Goal: Find specific page/section: Find specific page/section

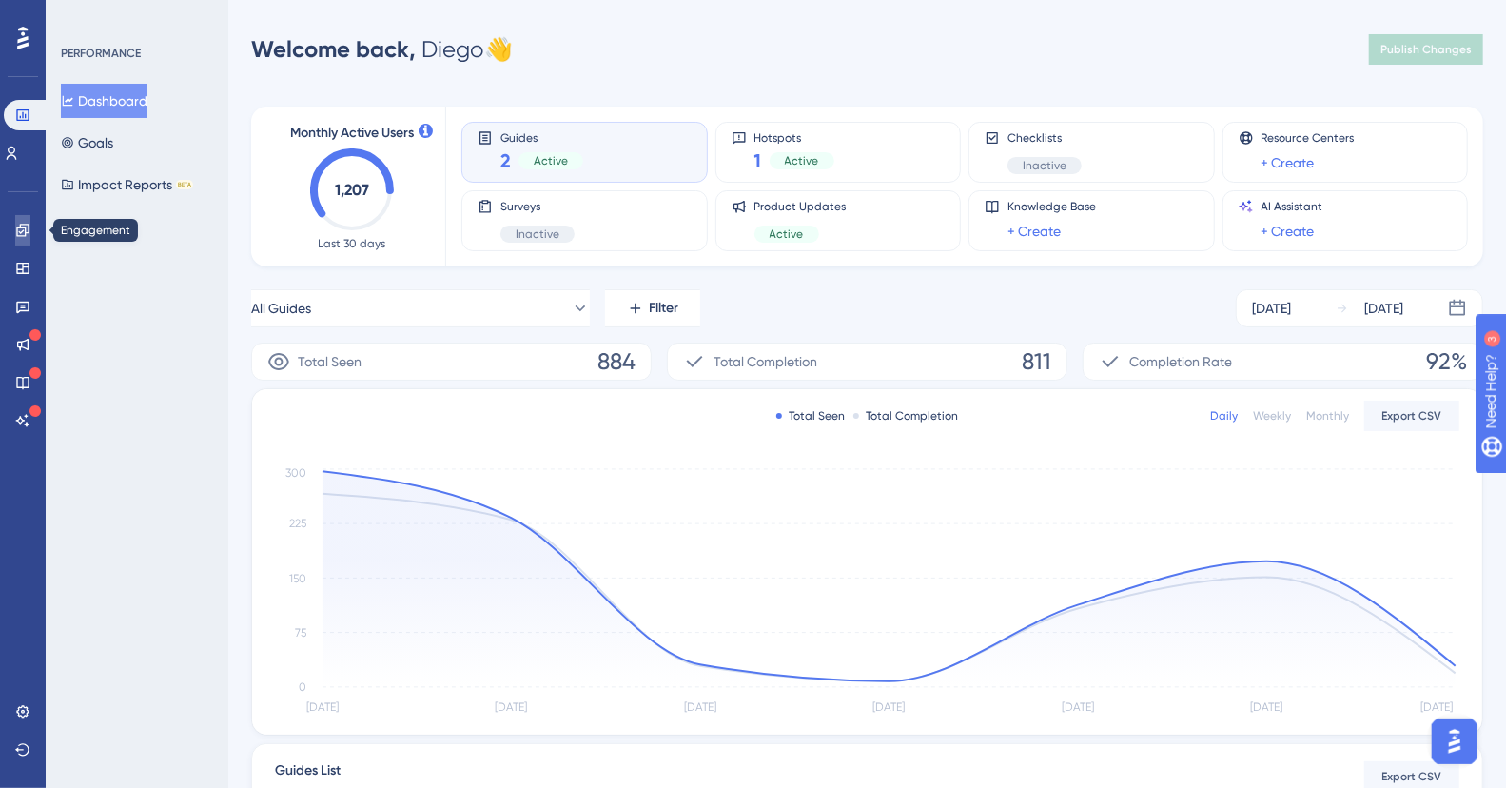
click at [21, 231] on icon at bounding box center [22, 230] width 15 height 15
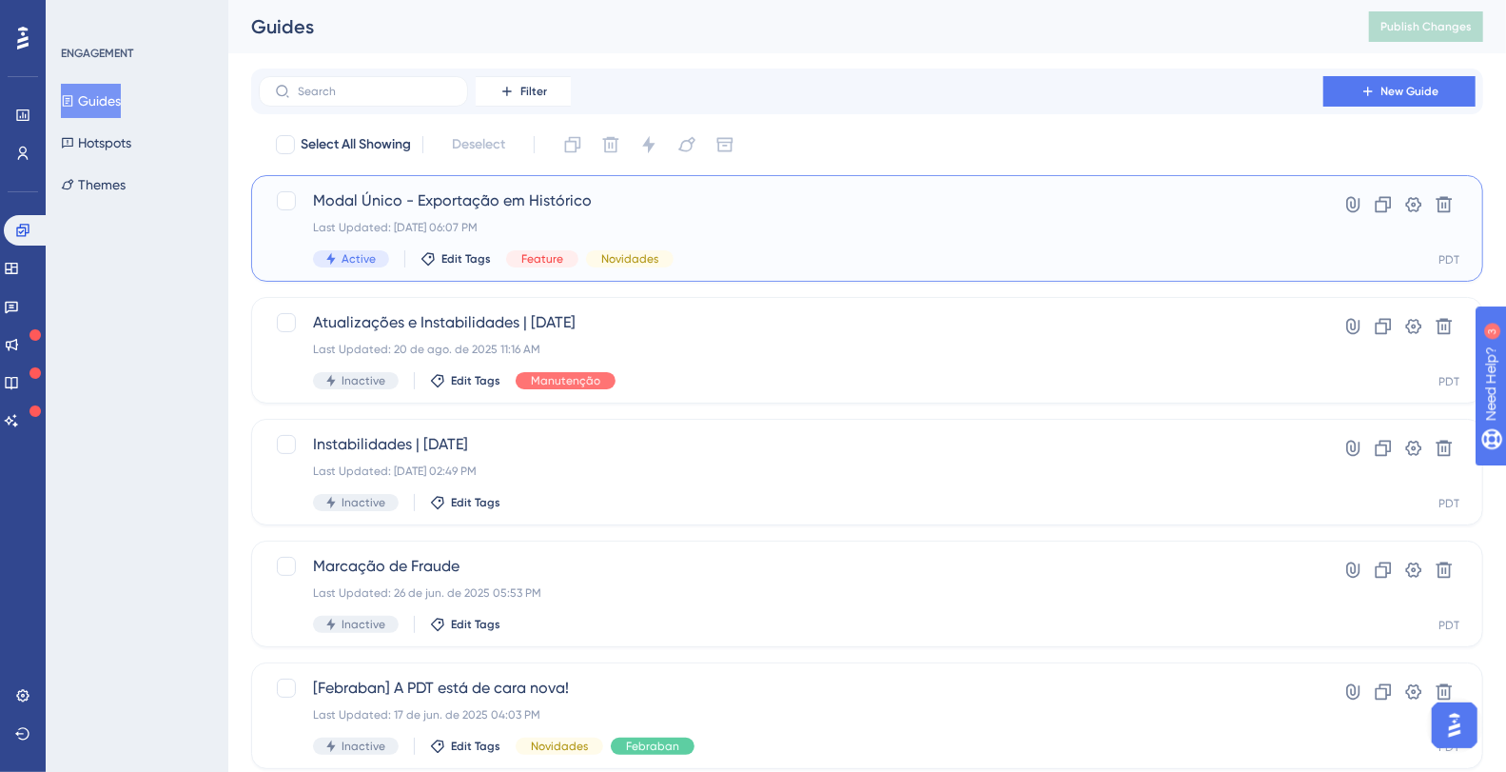
click at [449, 200] on span "Modal Único - Exportação em Histórico" at bounding box center [791, 200] width 956 height 23
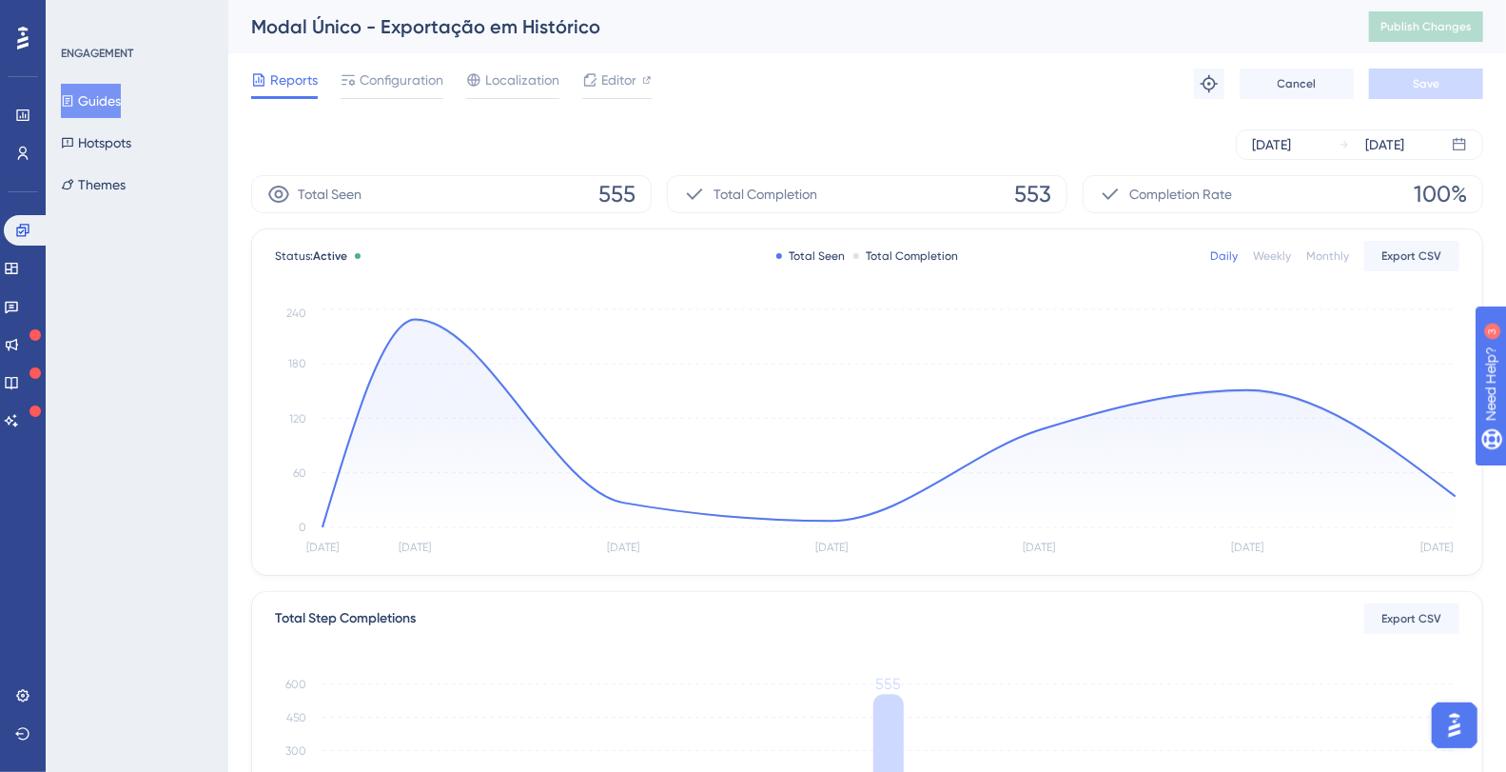
click at [109, 88] on button "Guides" at bounding box center [91, 101] width 60 height 34
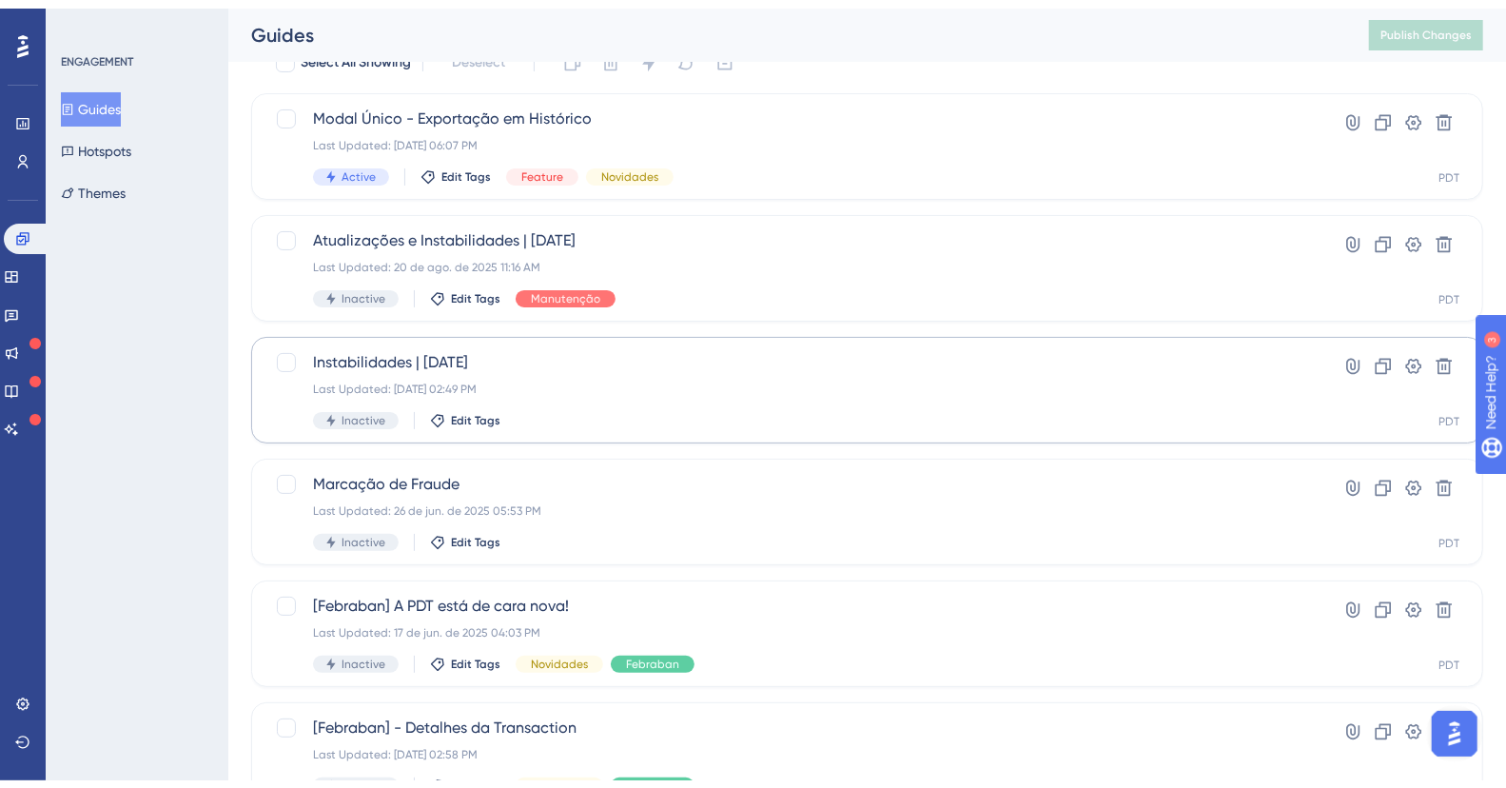
scroll to position [221, 0]
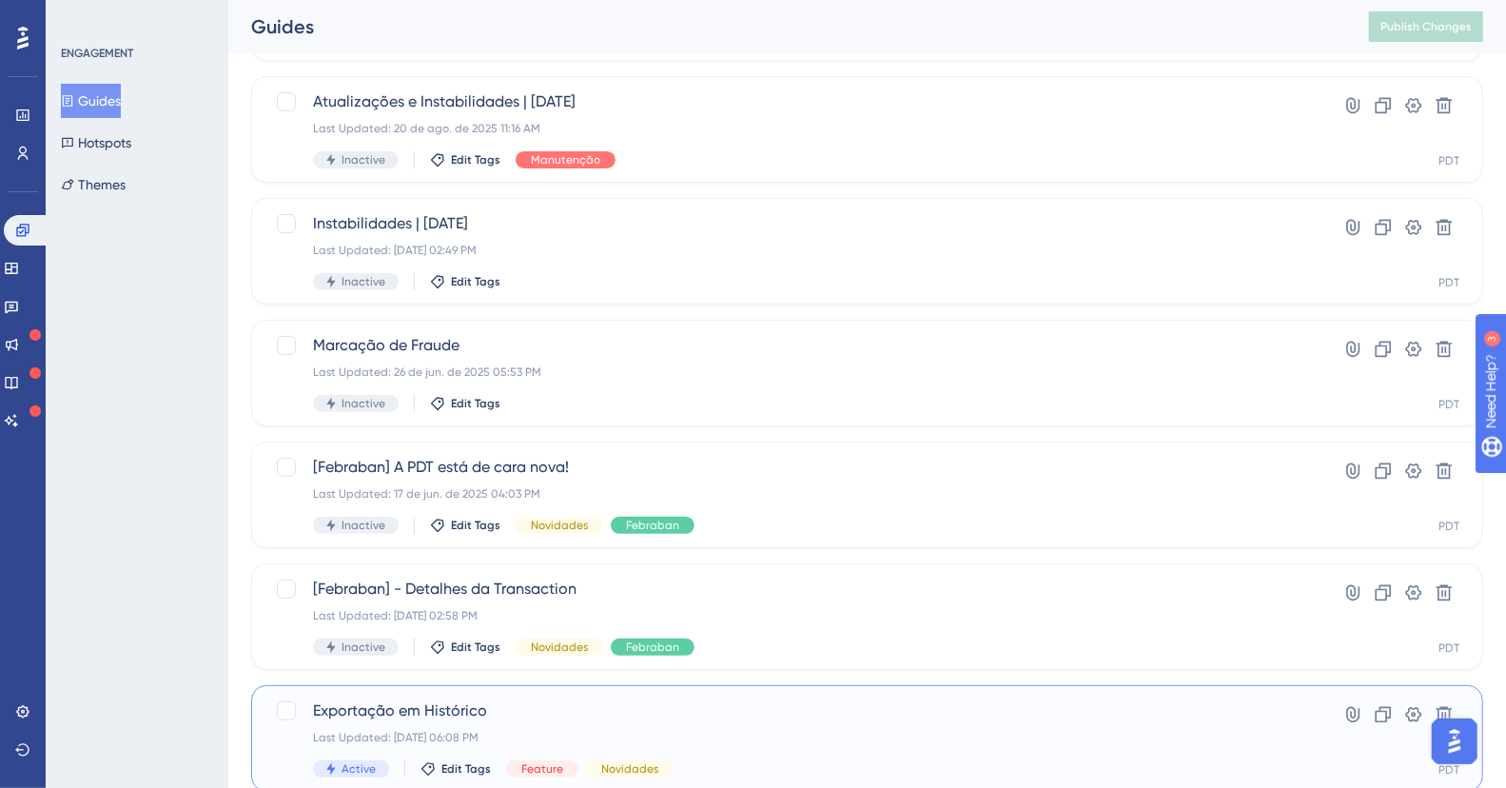
click at [480, 710] on span "Exportação em Histórico" at bounding box center [791, 710] width 956 height 23
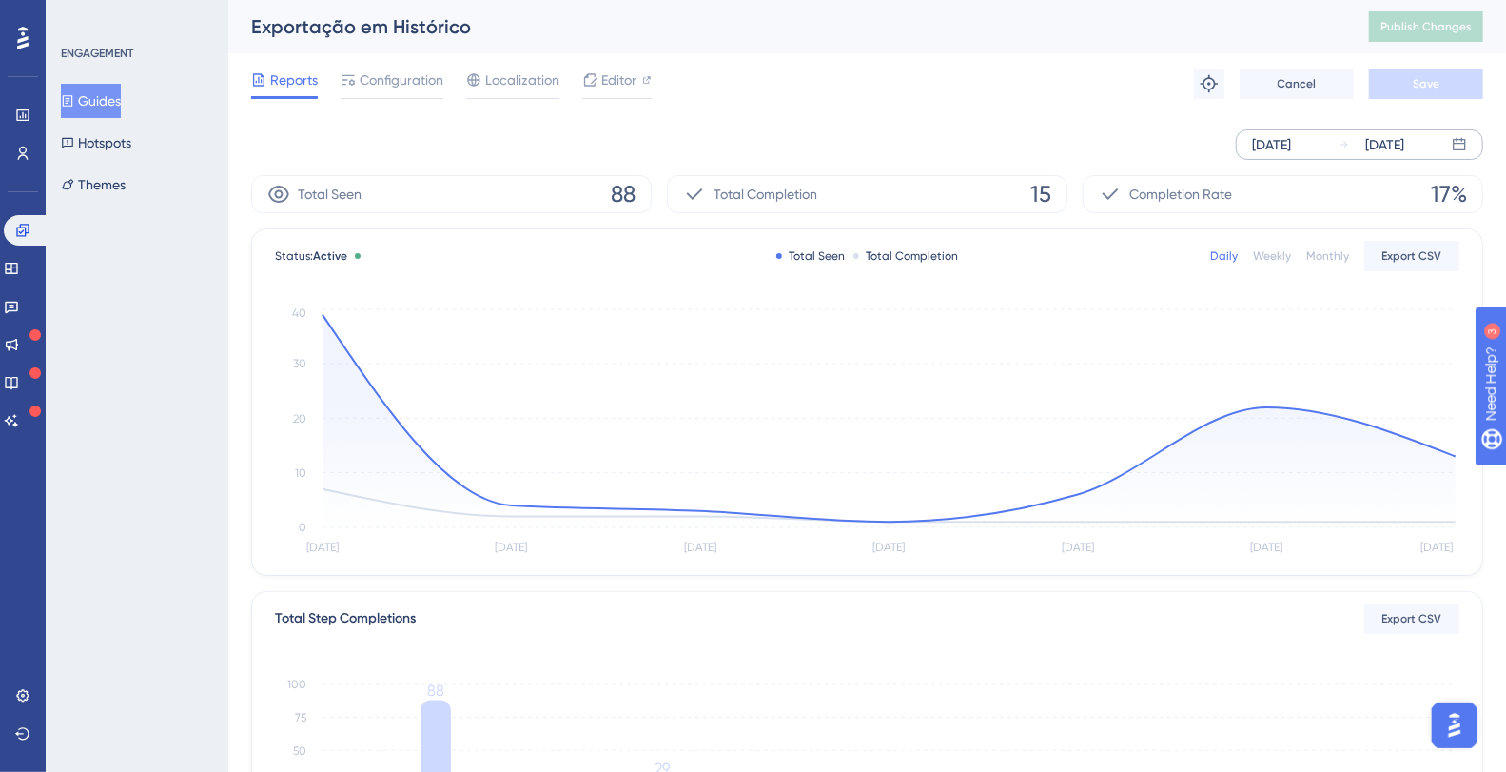
click at [1404, 146] on div "[DATE]" at bounding box center [1384, 144] width 39 height 23
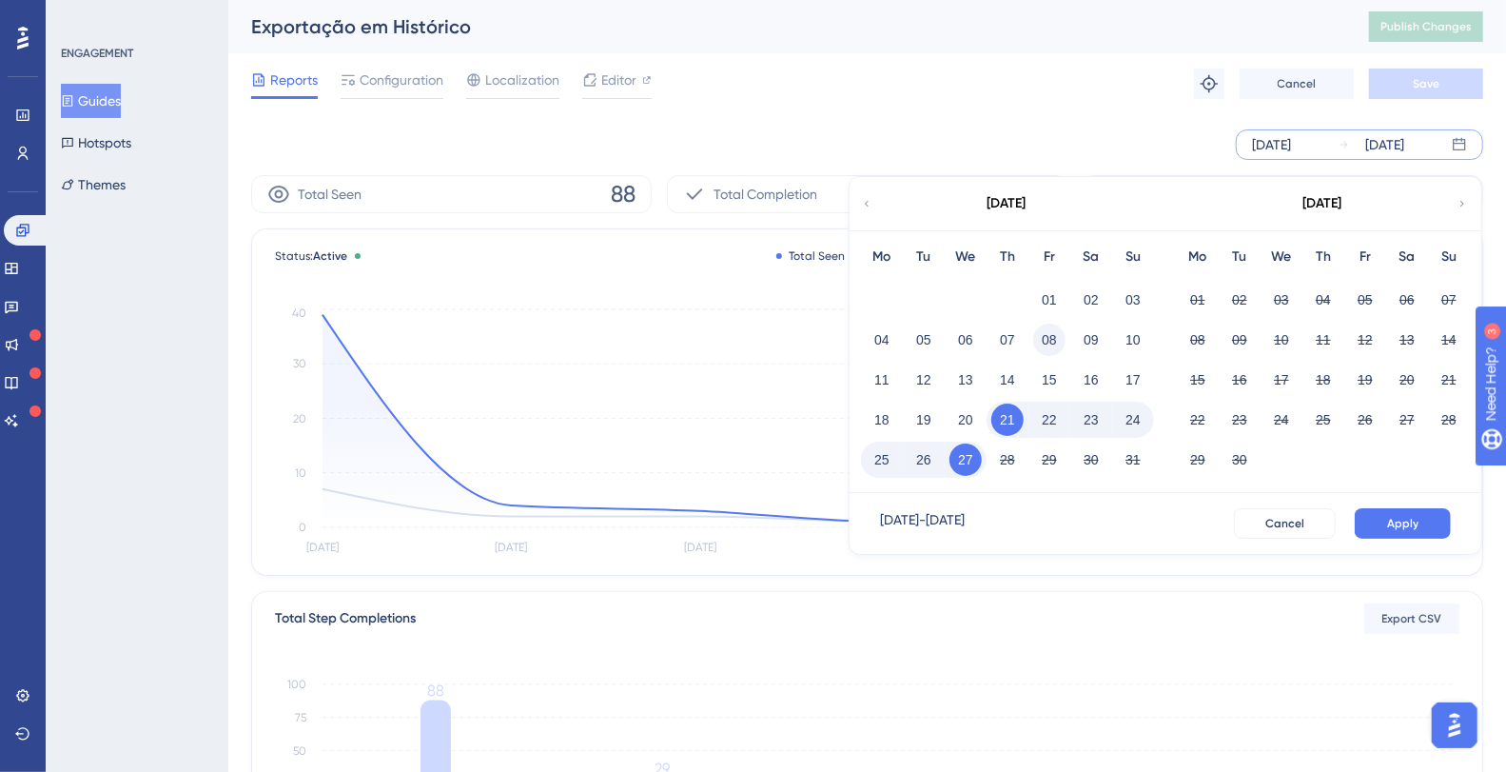
click at [1043, 344] on button "08" at bounding box center [1049, 340] width 32 height 32
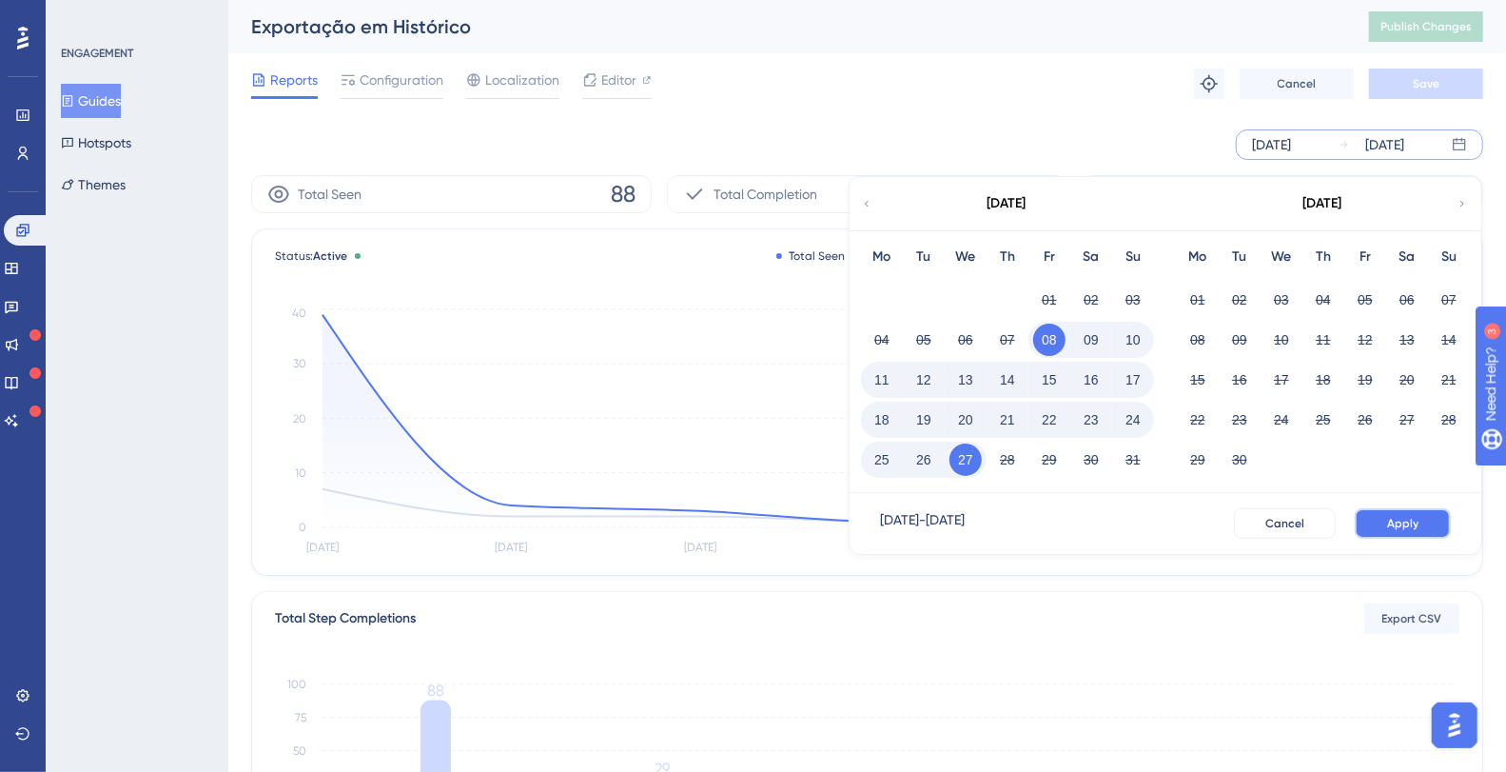
click at [1402, 518] on span "Apply" at bounding box center [1402, 523] width 31 height 15
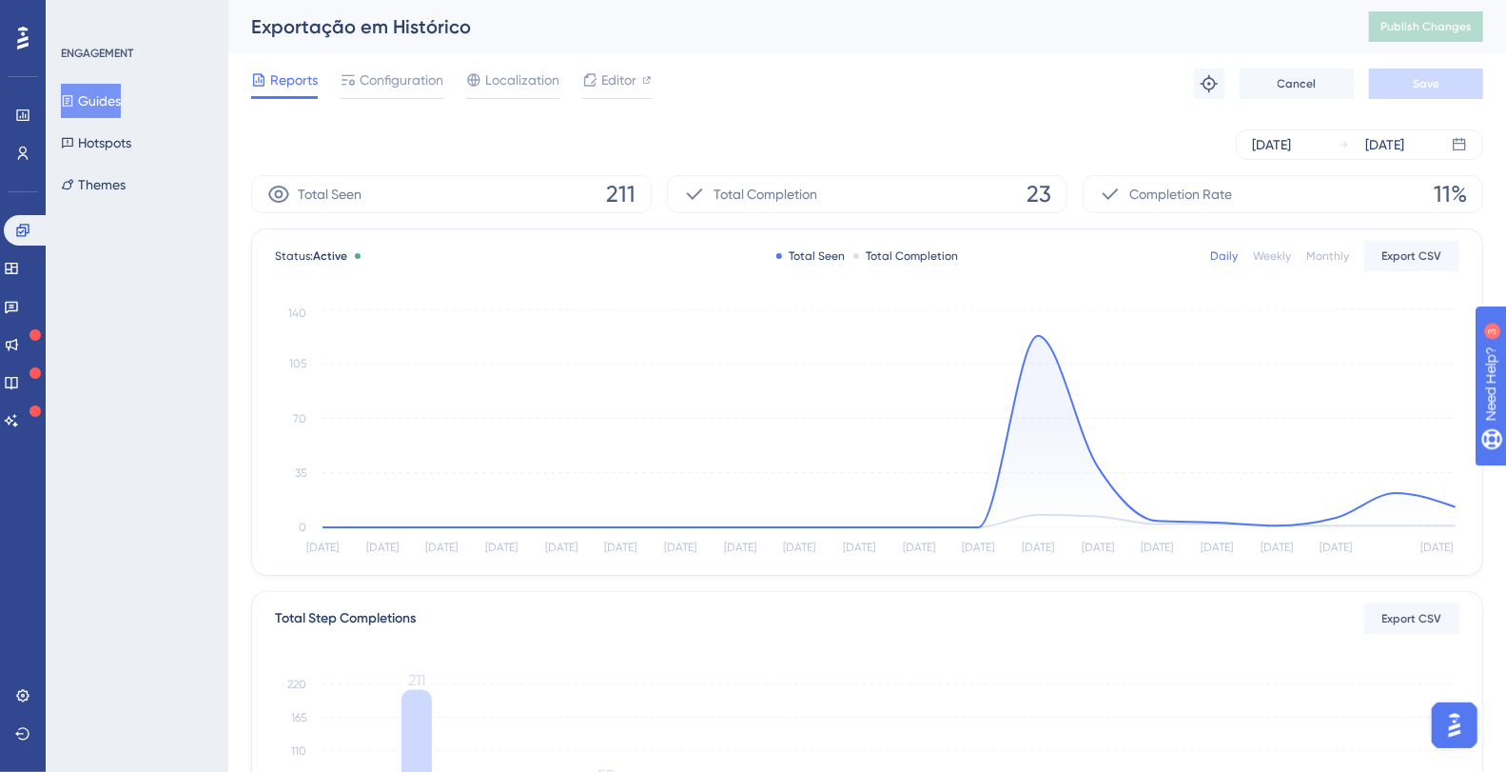
click at [116, 110] on button "Guides" at bounding box center [91, 101] width 60 height 34
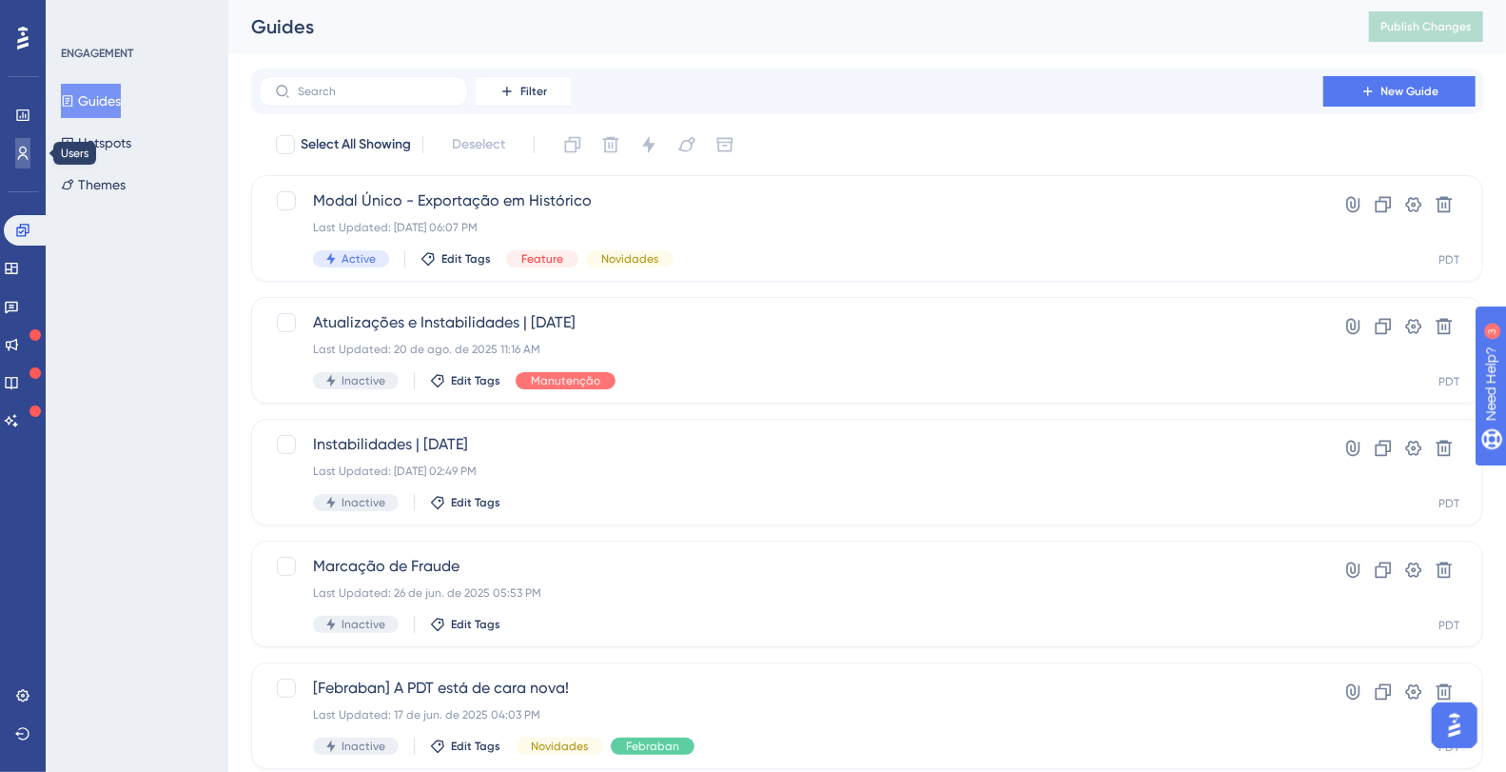
click at [30, 145] on link at bounding box center [22, 153] width 15 height 30
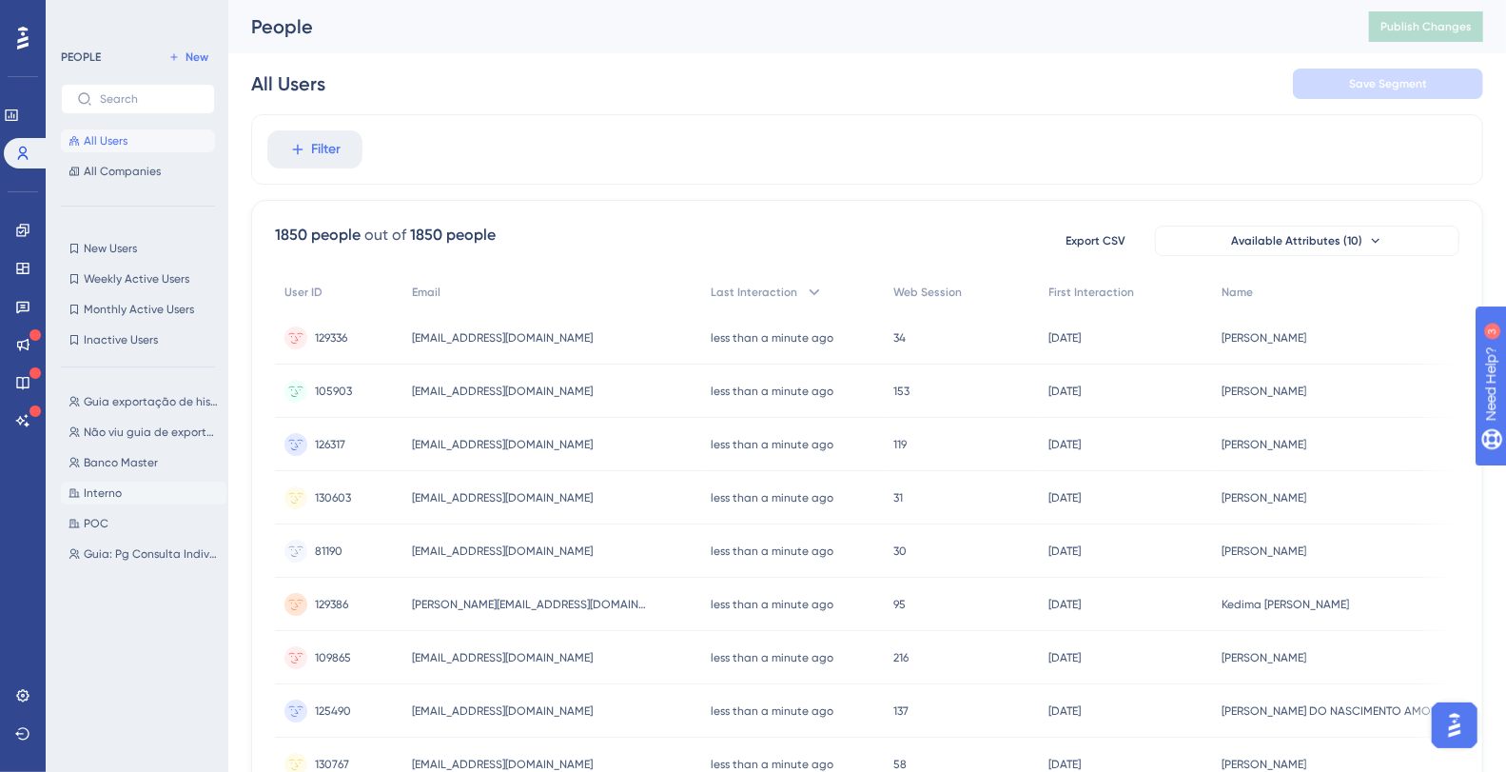
click at [113, 499] on span "Interno" at bounding box center [103, 492] width 38 height 15
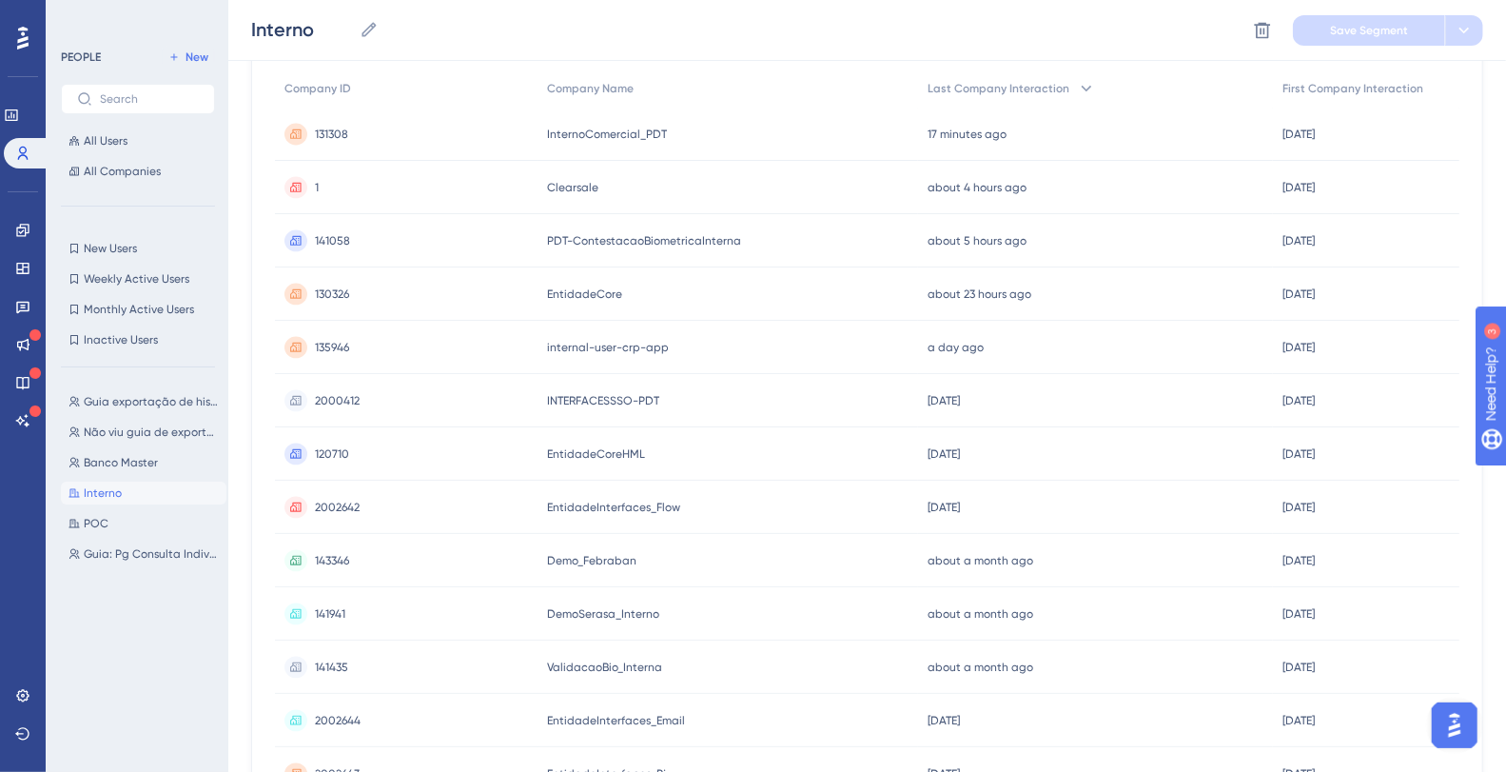
scroll to position [348, 0]
